Goal: Information Seeking & Learning: Learn about a topic

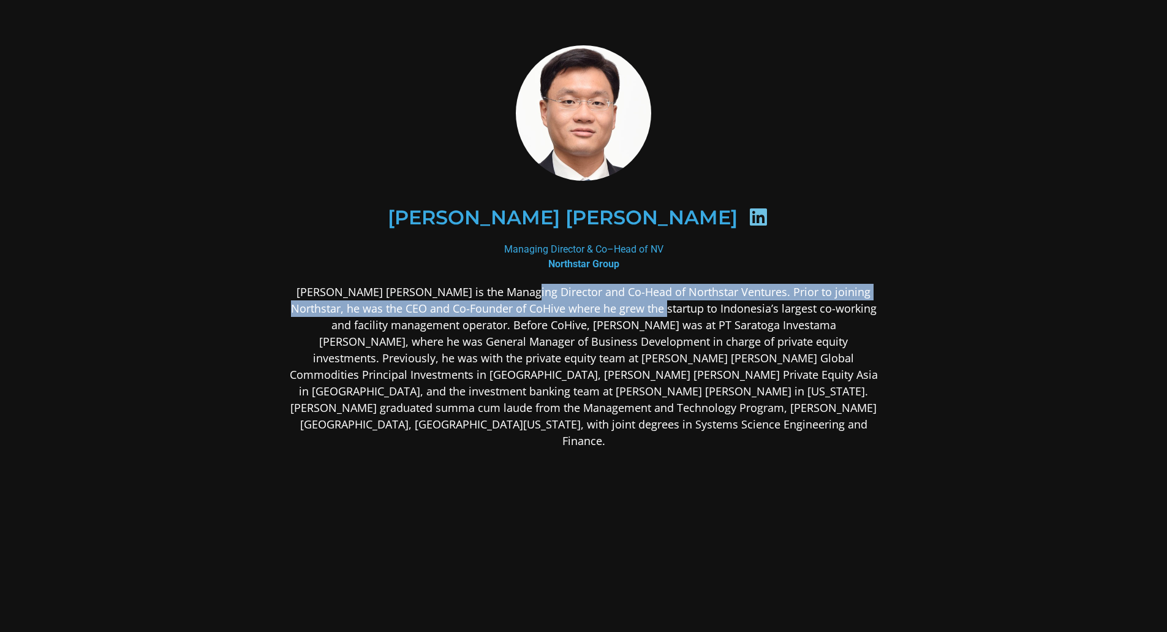
drag, startPoint x: 496, startPoint y: 292, endPoint x: 614, endPoint y: 314, distance: 120.3
click at [614, 314] on p "[PERSON_NAME] [PERSON_NAME] is the Managing Director and Co-Head of Northstar V…" at bounding box center [583, 366] width 595 height 165
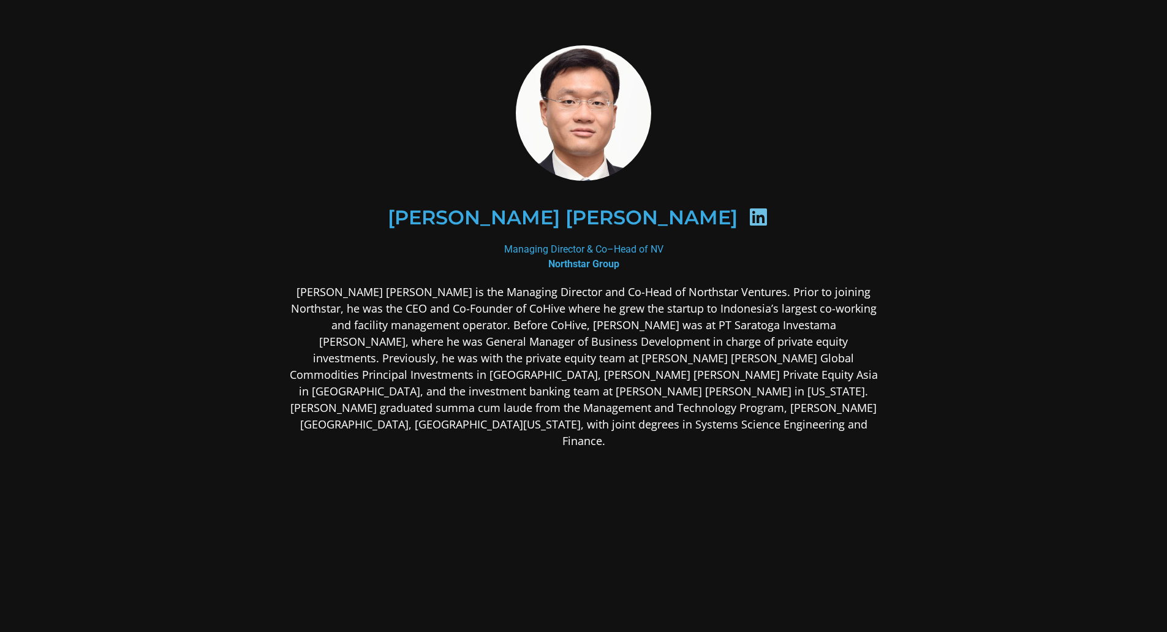
click at [621, 323] on p "[PERSON_NAME] [PERSON_NAME] is the Managing Director and Co-Head of Northstar V…" at bounding box center [583, 366] width 595 height 165
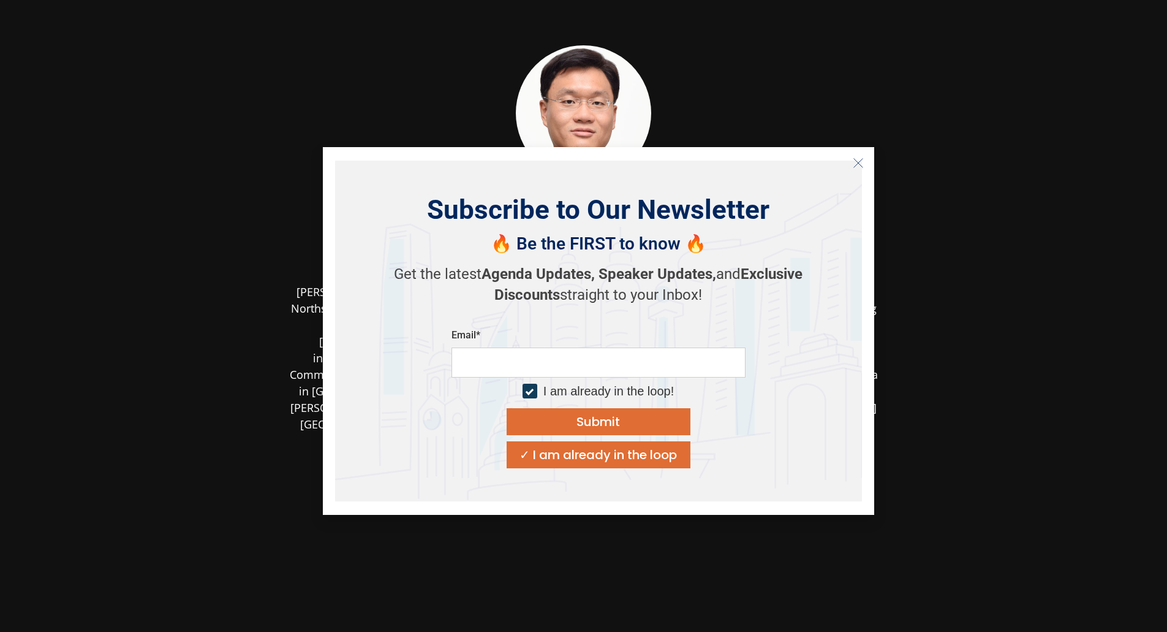
click at [861, 165] on icon "Close" at bounding box center [858, 162] width 11 height 11
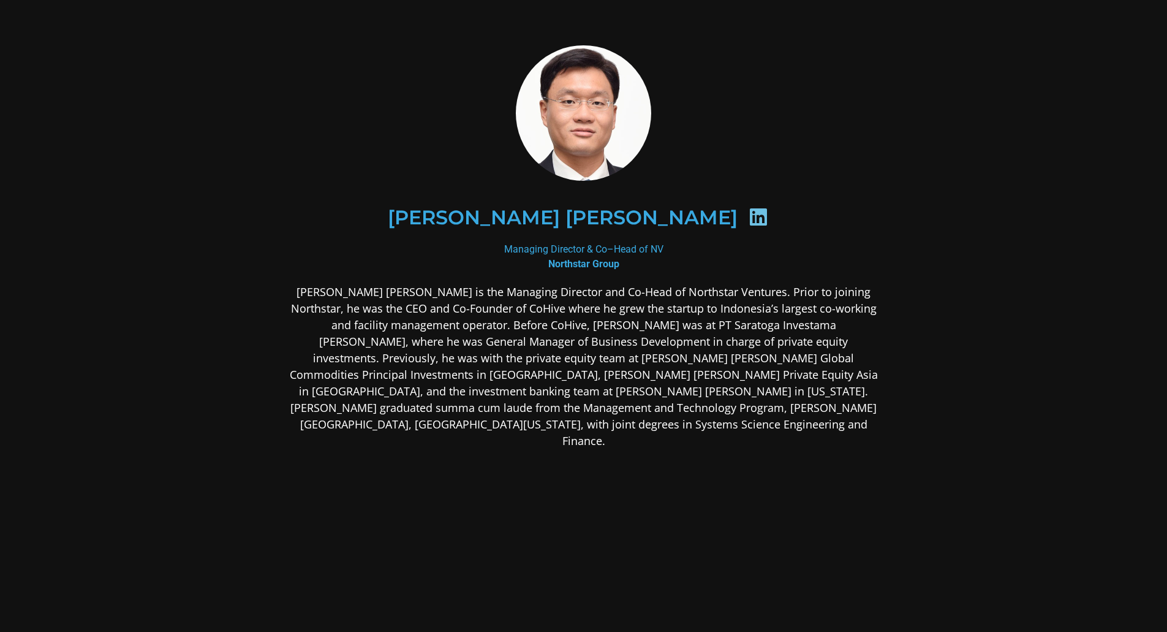
click at [818, 161] on div "[PERSON_NAME] [PERSON_NAME]" at bounding box center [583, 217] width 595 height 123
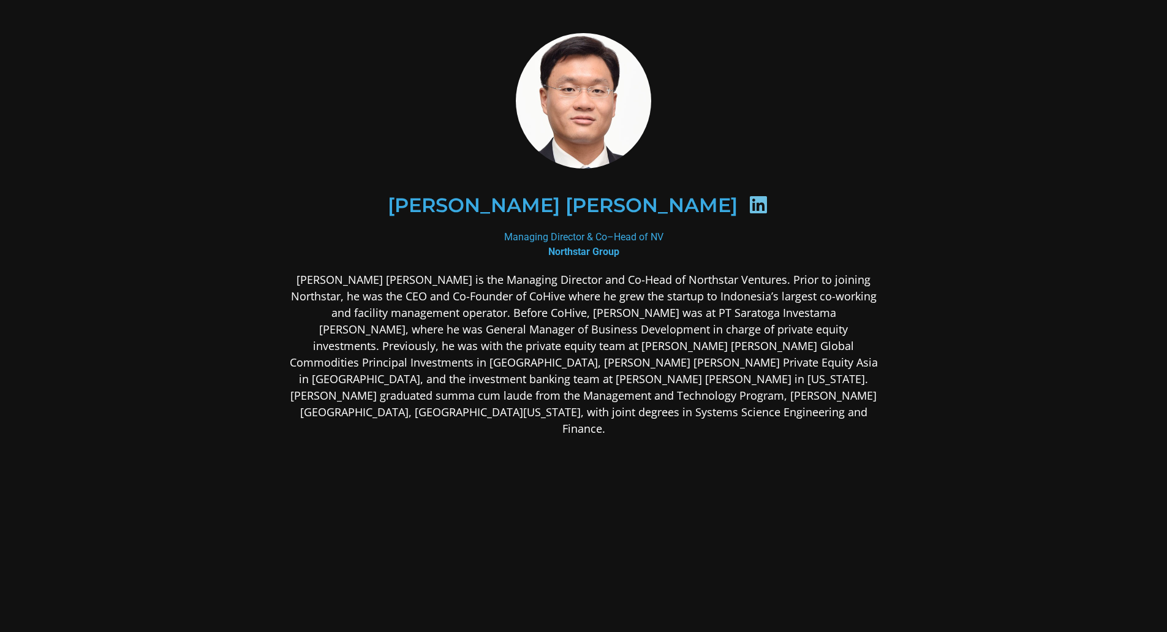
scroll to position [23, 0]
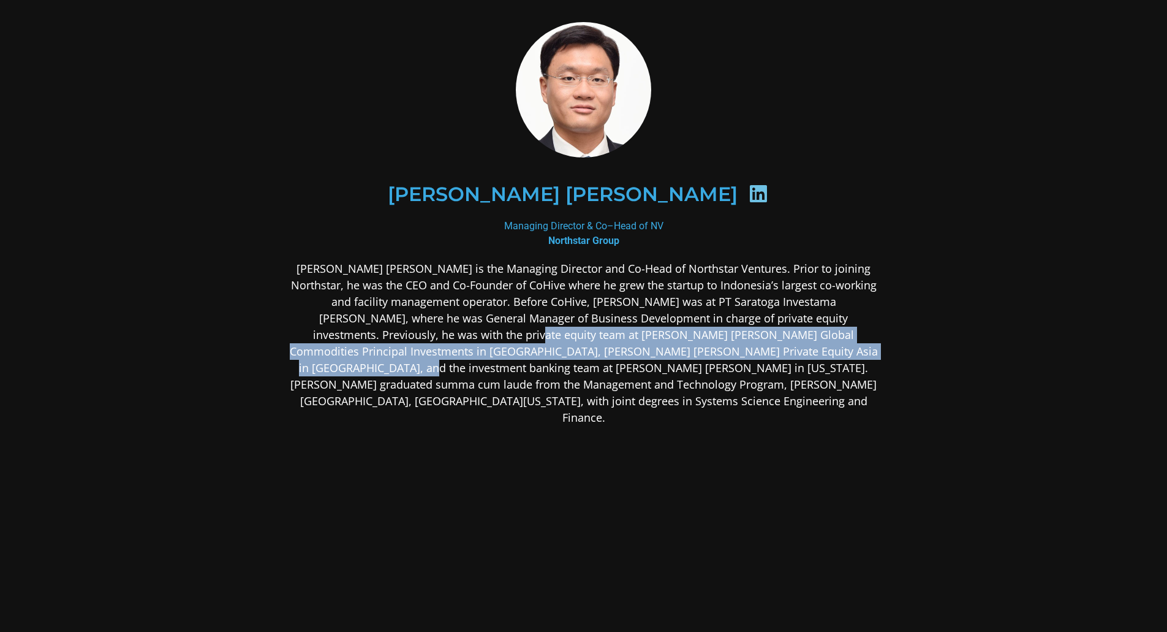
drag, startPoint x: 324, startPoint y: 337, endPoint x: 698, endPoint y: 343, distance: 374.4
click at [698, 343] on p "[PERSON_NAME] [PERSON_NAME] is the Managing Director and Co-Head of Northstar V…" at bounding box center [583, 342] width 595 height 165
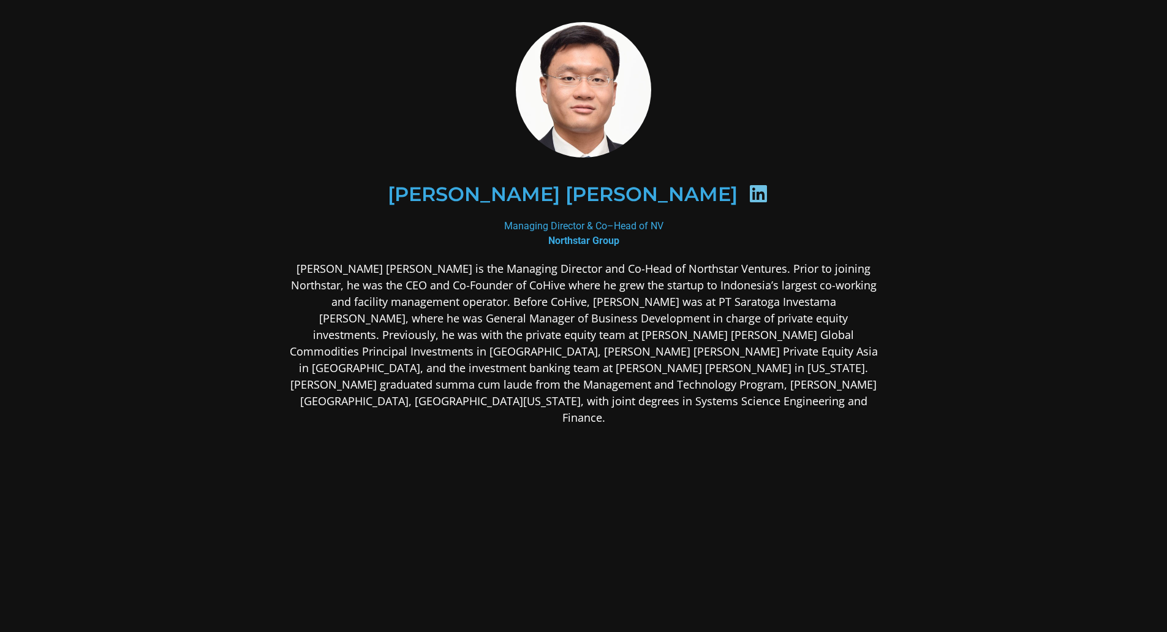
click at [598, 360] on p "[PERSON_NAME] [PERSON_NAME] is the Managing Director and Co-Head of Northstar V…" at bounding box center [583, 342] width 595 height 165
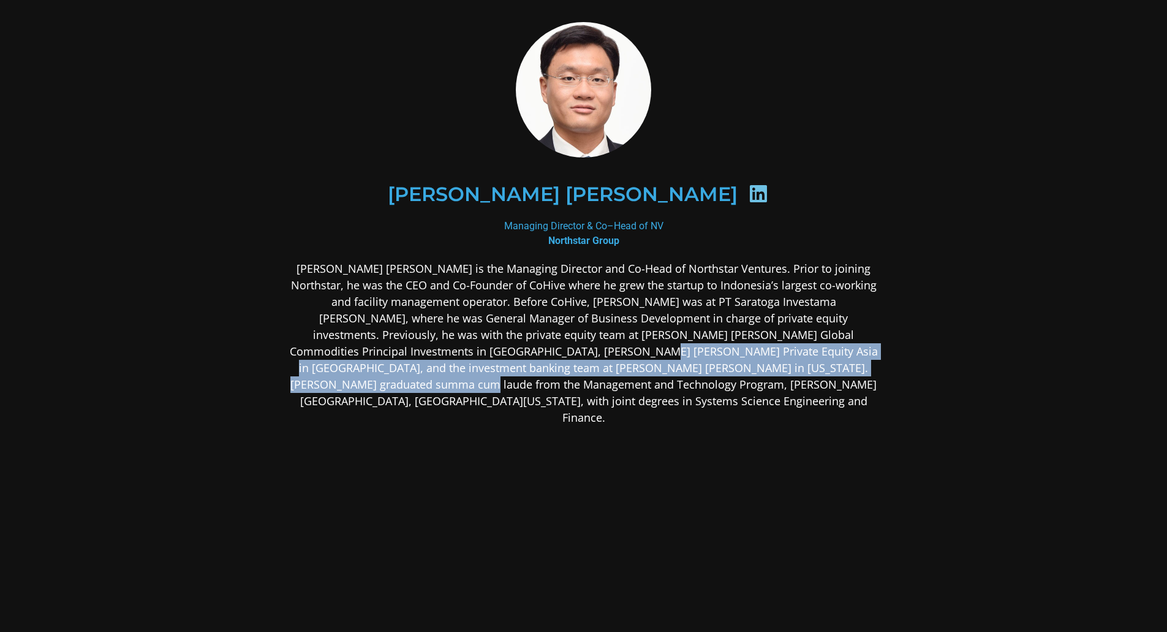
drag, startPoint x: 362, startPoint y: 349, endPoint x: 731, endPoint y: 365, distance: 369.2
click at [731, 365] on p "[PERSON_NAME] [PERSON_NAME] is the Managing Director and Co-Head of Northstar V…" at bounding box center [583, 342] width 595 height 165
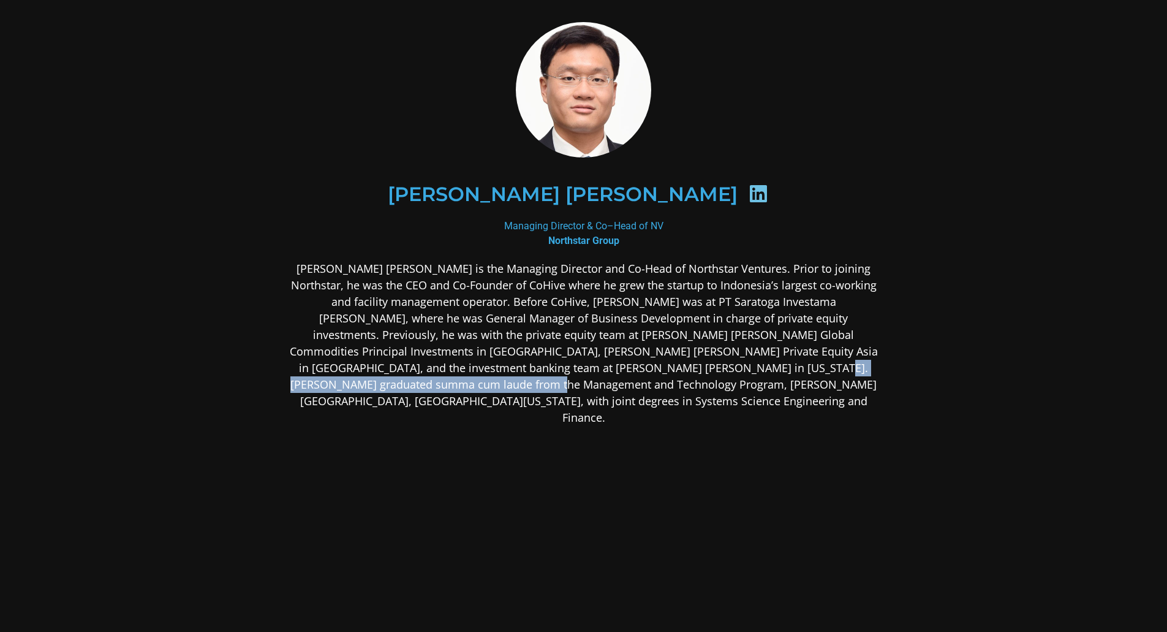
drag, startPoint x: 539, startPoint y: 369, endPoint x: 791, endPoint y: 376, distance: 252.5
click at [791, 376] on p "[PERSON_NAME] [PERSON_NAME] is the Managing Director and Co-Head of Northstar V…" at bounding box center [583, 342] width 595 height 165
